Goal: Transaction & Acquisition: Purchase product/service

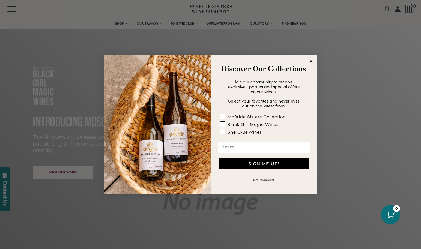
click at [310, 61] on circle "Close dialog" at bounding box center [311, 61] width 6 height 6
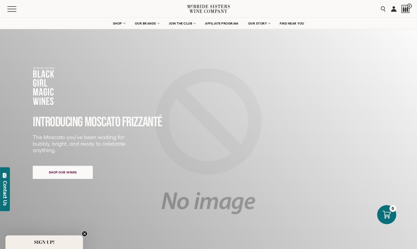
drag, startPoint x: 232, startPoint y: 5, endPoint x: 183, endPoint y: 6, distance: 48.8
click at [184, 6] on div "Menu Search 0" at bounding box center [208, 9] width 417 height 18
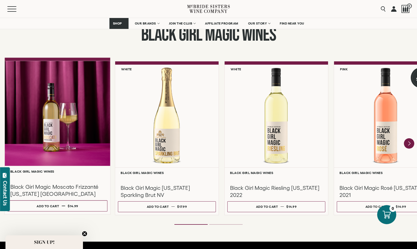
scroll to position [450, 0]
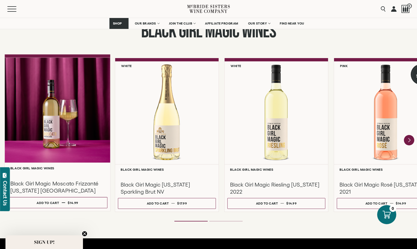
click at [55, 123] on div at bounding box center [58, 110] width 106 height 105
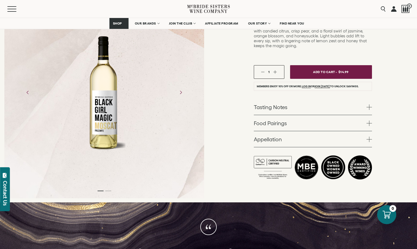
scroll to position [108, 0]
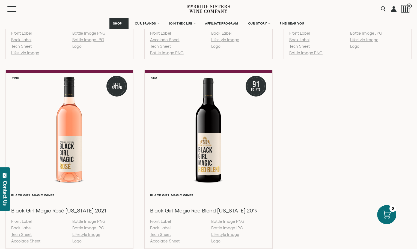
scroll to position [566, 0]
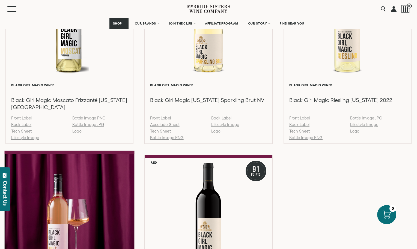
scroll to position [451, 0]
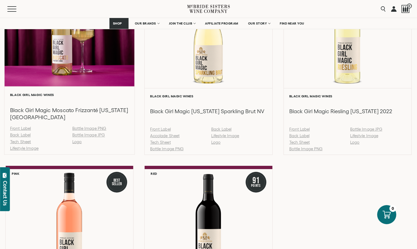
click at [26, 135] on link "Back Label" at bounding box center [20, 135] width 21 height 5
